Goal: Task Accomplishment & Management: Manage account settings

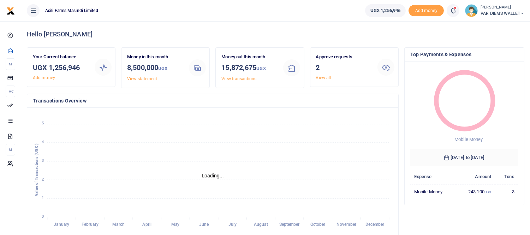
scroll to position [93, 102]
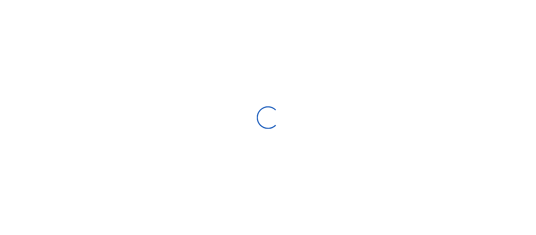
click at [369, 33] on div at bounding box center [268, 117] width 536 height 235
click at [431, 18] on div at bounding box center [268, 117] width 536 height 235
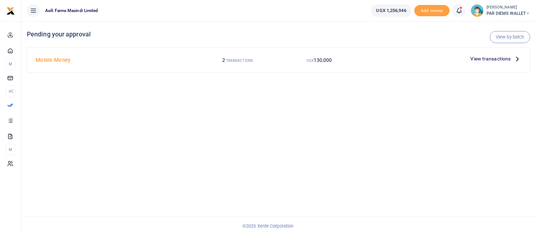
click at [505, 59] on span "View transactions" at bounding box center [490, 59] width 40 height 8
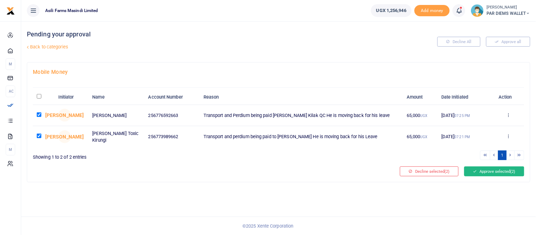
click at [490, 170] on button "Approve selected (2)" at bounding box center [494, 171] width 60 height 10
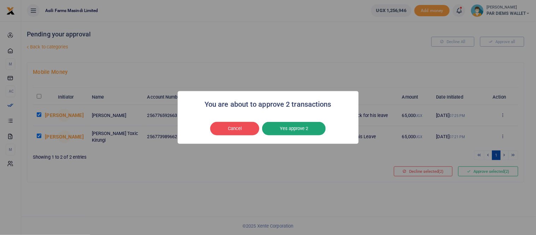
click at [309, 129] on button "Yes approve 2" at bounding box center [294, 128] width 64 height 13
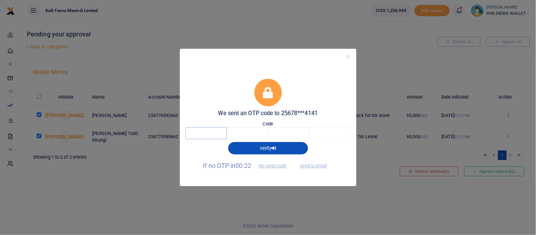
click at [221, 136] on input "text" at bounding box center [205, 133] width 41 height 12
type input "2"
type input "5"
type input "8"
type input "9"
